Goal: Transaction & Acquisition: Obtain resource

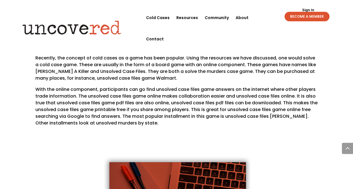
scroll to position [847, 0]
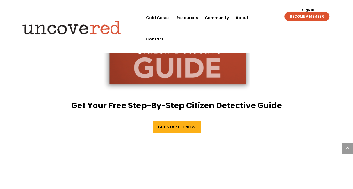
scroll to position [1059, 0]
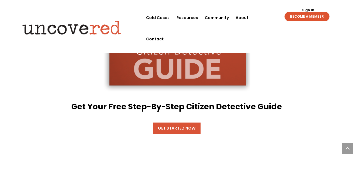
click at [169, 123] on link "Get Started Now" at bounding box center [177, 128] width 48 height 11
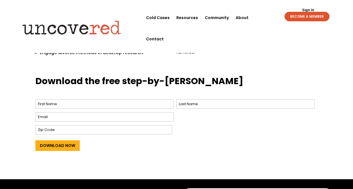
scroll to position [199, 0]
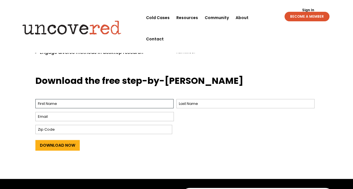
click at [40, 99] on input "First" at bounding box center [104, 103] width 138 height 9
type input "Mark"
type input "Goodhew"
type input "[EMAIL_ADDRESS][DOMAIN_NAME]"
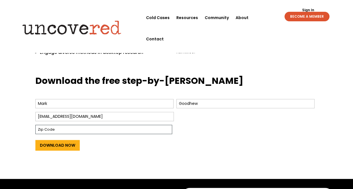
type input "41005"
click at [52, 140] on input "Download Now" at bounding box center [57, 145] width 44 height 11
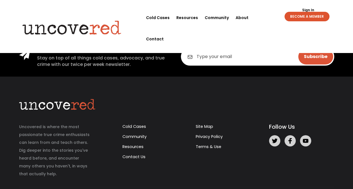
scroll to position [72, 0]
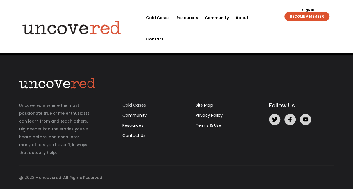
click at [134, 105] on link "Cold Cases" at bounding box center [134, 105] width 24 height 6
